Goal: Task Accomplishment & Management: Use online tool/utility

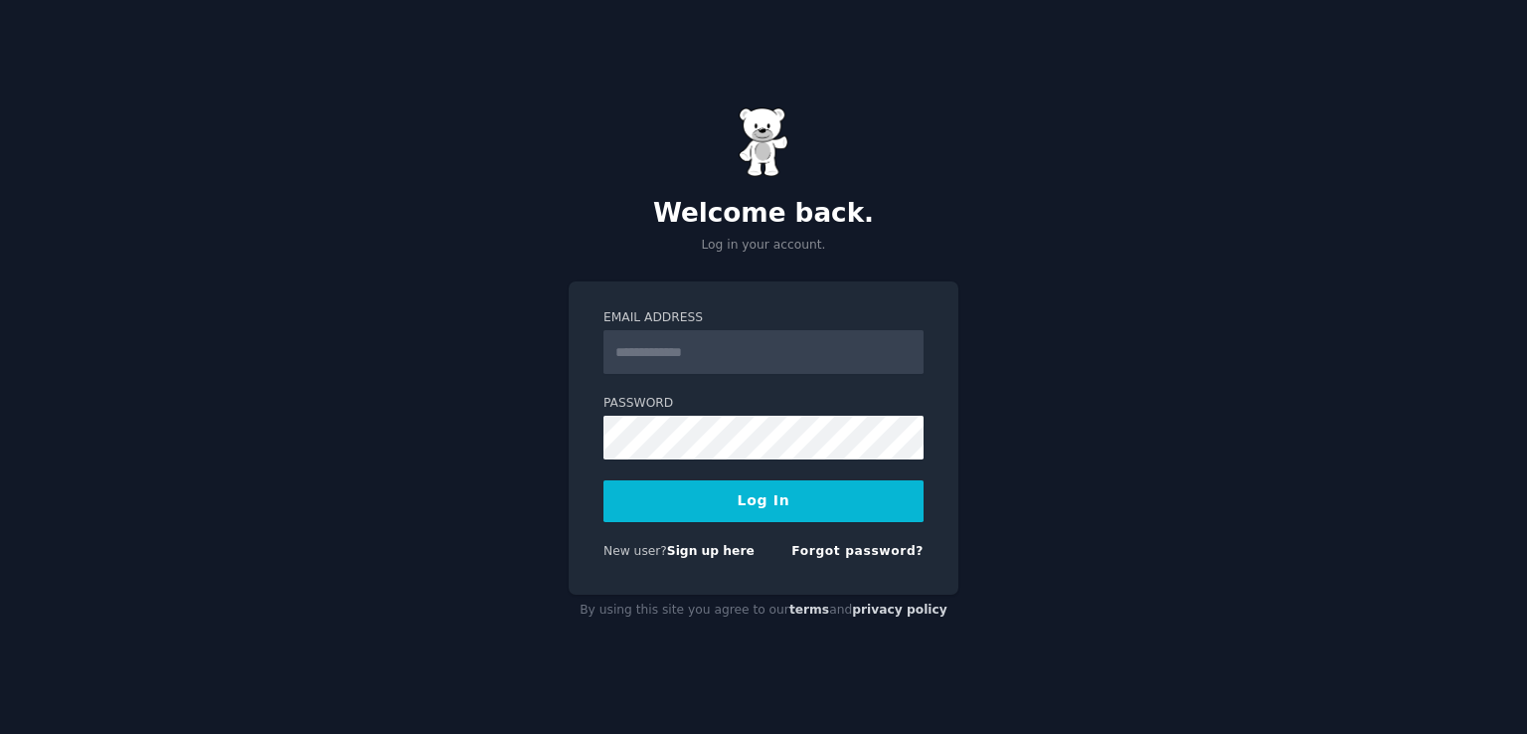
click at [754, 341] on input "Email Address" at bounding box center [764, 352] width 320 height 44
type input "**********"
click at [724, 518] on button "Log In" at bounding box center [764, 501] width 320 height 42
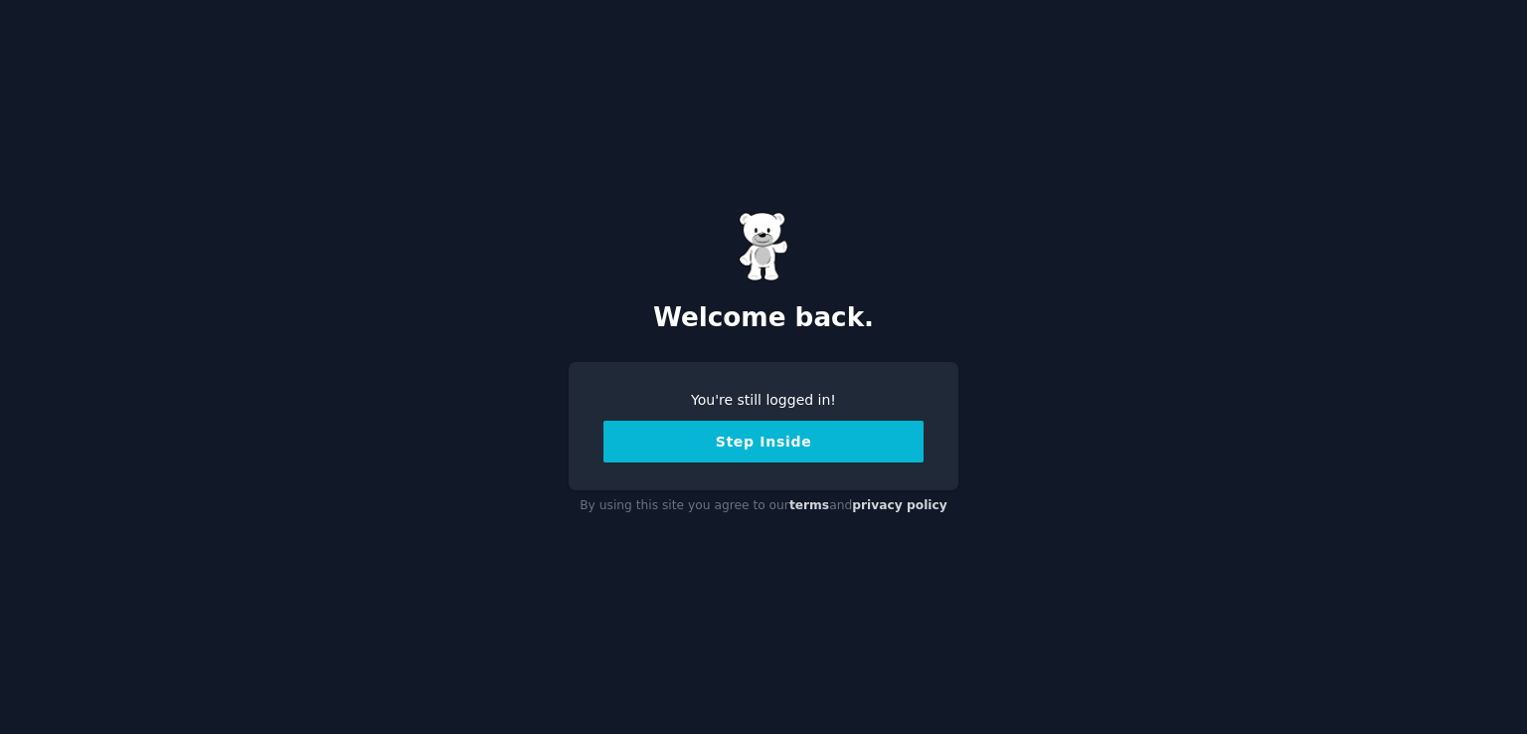
click at [805, 439] on button "Step Inside" at bounding box center [764, 442] width 320 height 42
